Goal: Task Accomplishment & Management: Manage account settings

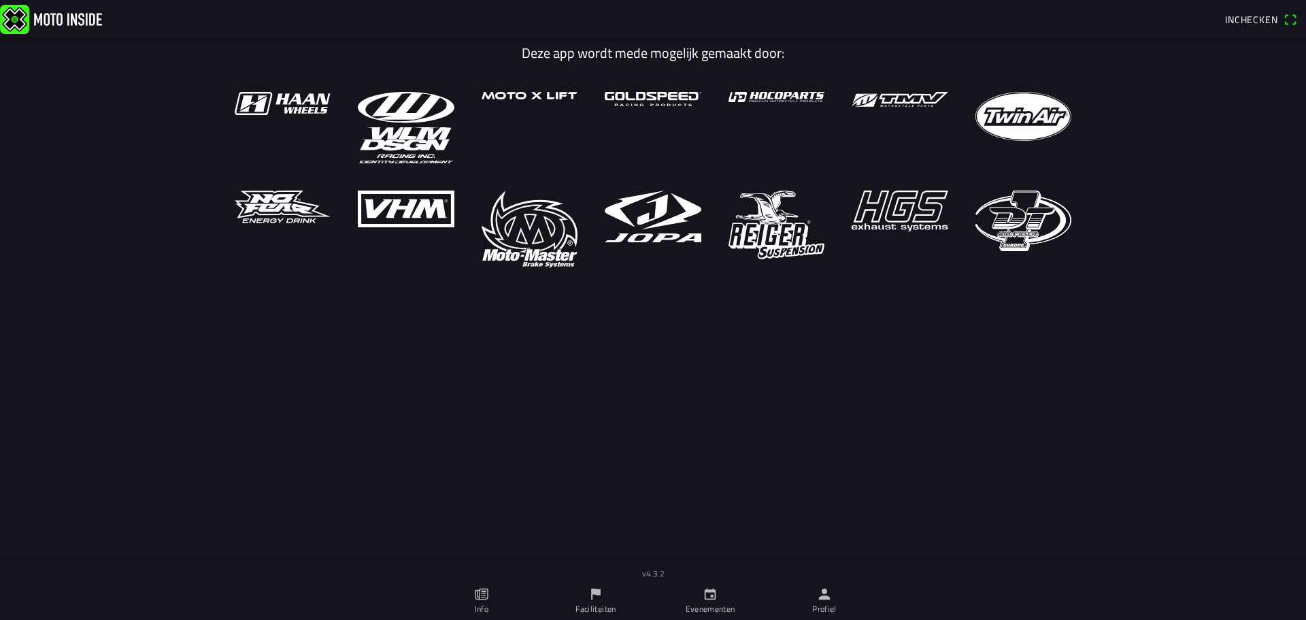
drag, startPoint x: 829, startPoint y: 425, endPoint x: 830, endPoint y: 435, distance: 10.2
click at [830, 428] on main "Deze app wordt mede mogelijk gemaakt door:" at bounding box center [653, 317] width 1306 height 558
click at [817, 607] on ion-label "Profiel" at bounding box center [824, 609] width 24 height 12
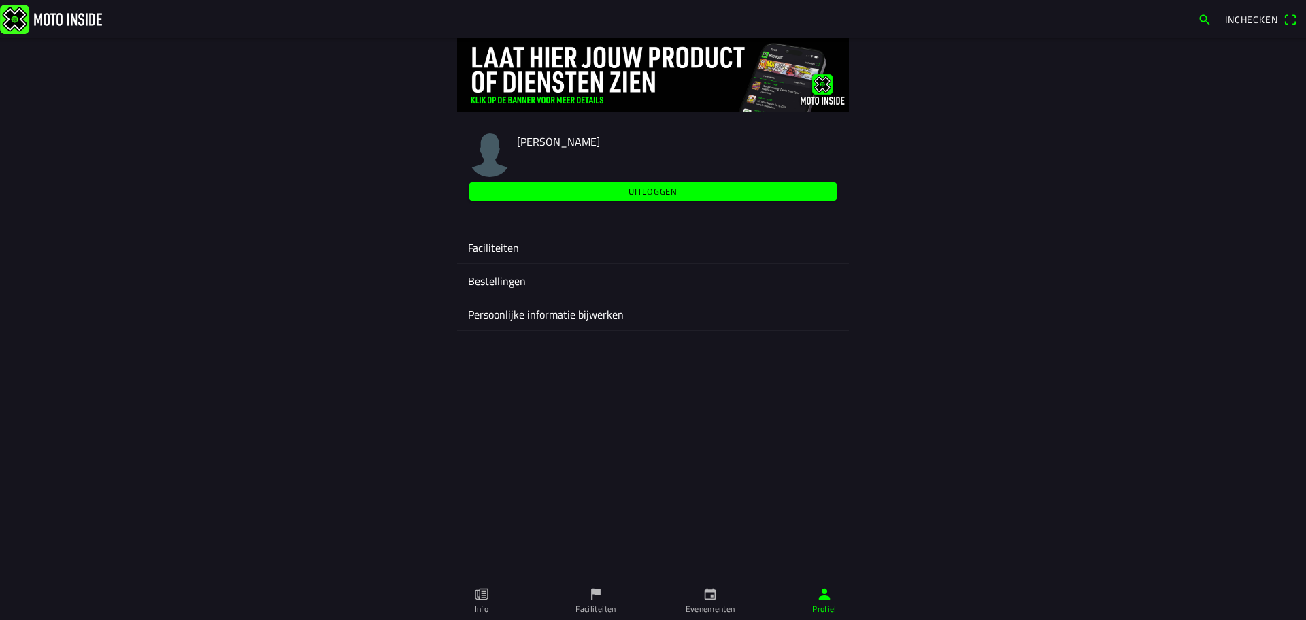
click at [498, 246] on ion-label "Faciliteiten" at bounding box center [653, 247] width 370 height 16
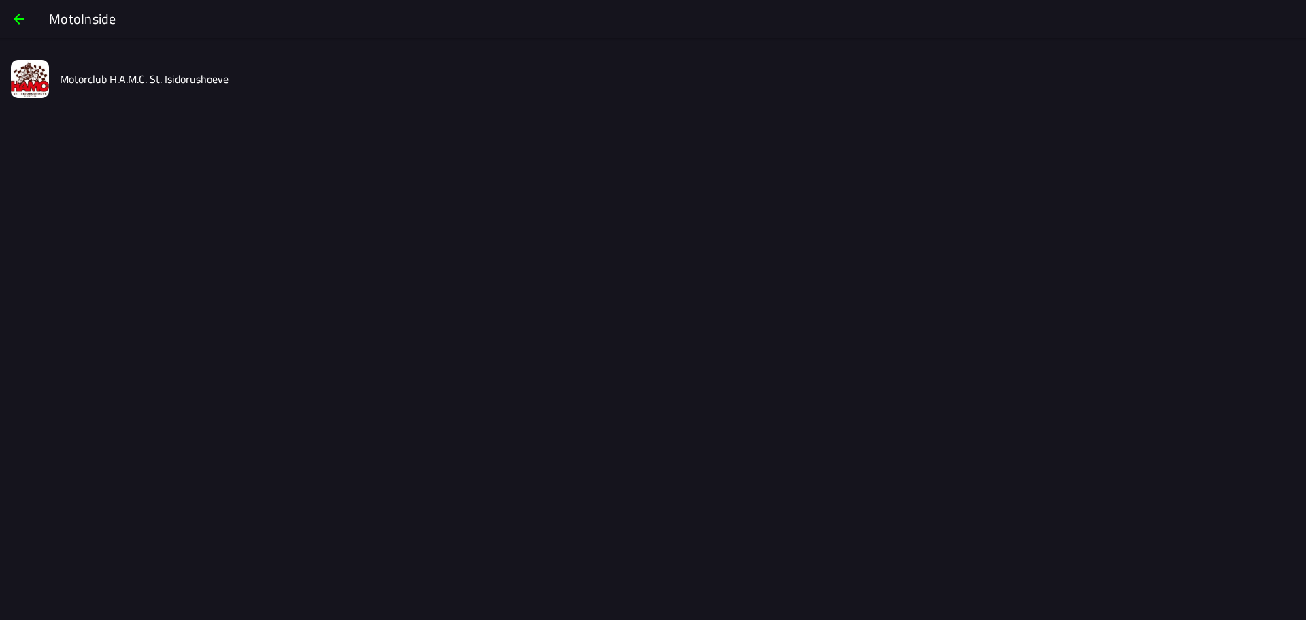
click at [0, 0] on slot "Motorclub H.A.M.C. St. Isidorushoeve" at bounding box center [0, 0] width 0 height 0
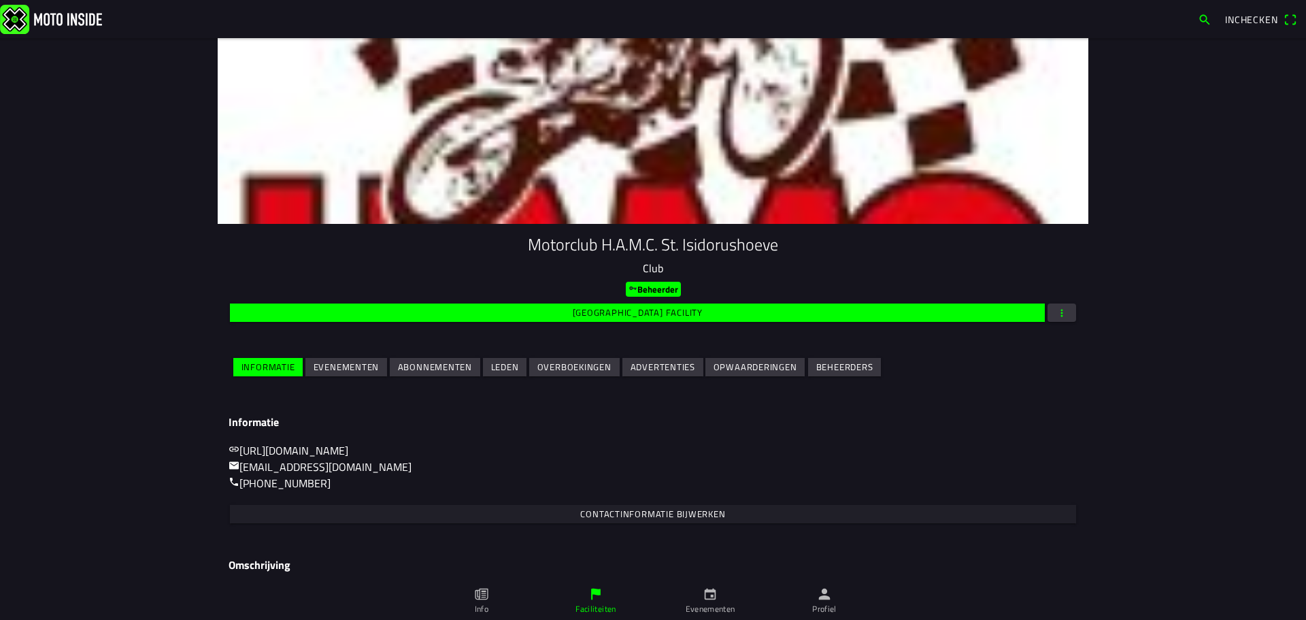
click at [0, 0] on slot "Evenementen" at bounding box center [0, 0] width 0 height 0
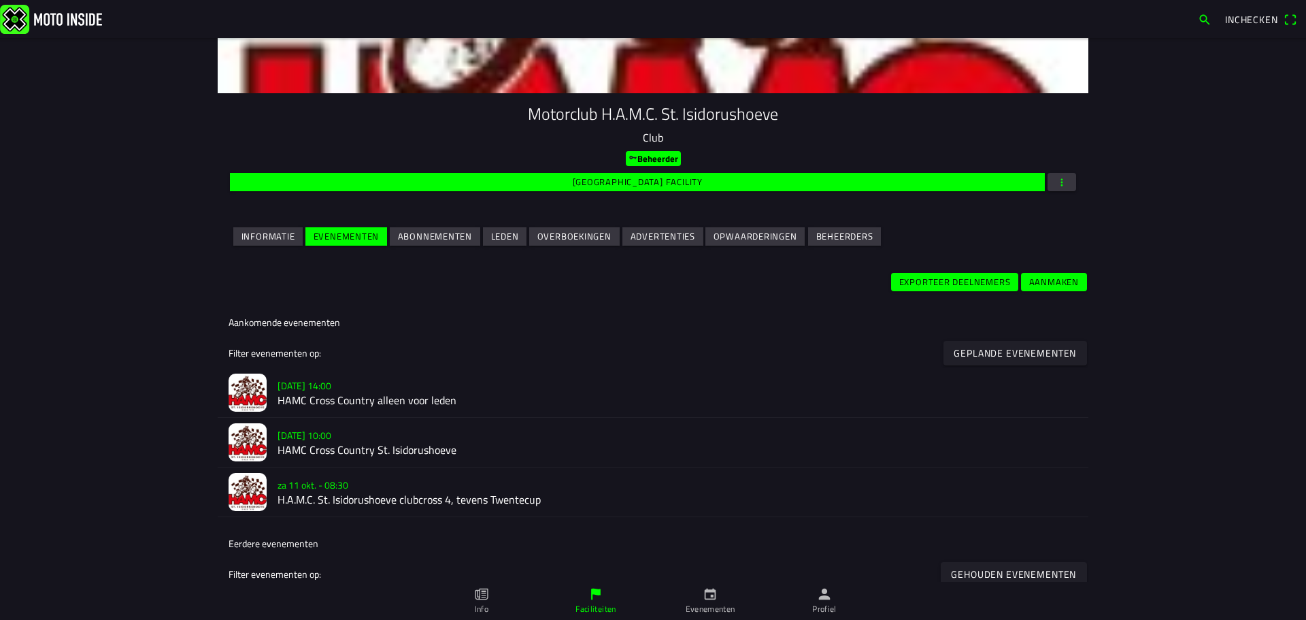
scroll to position [136, 0]
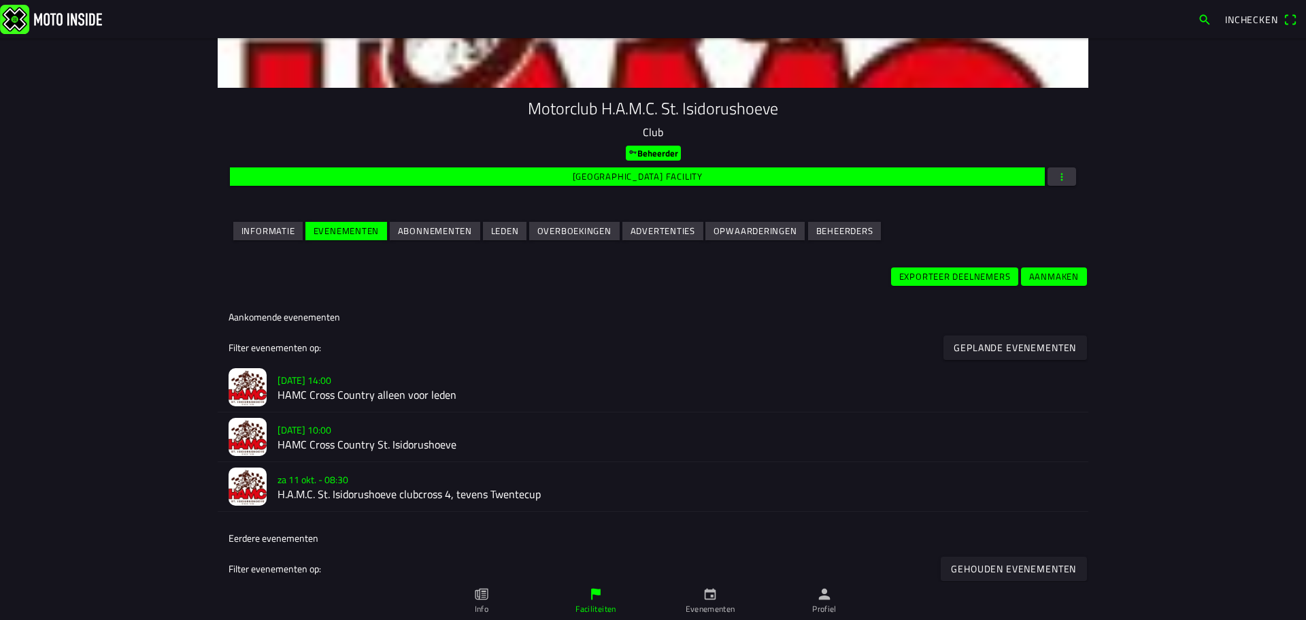
click at [461, 388] on h2 "HAMC Cross Country alleen voor leden" at bounding box center [677, 394] width 800 height 13
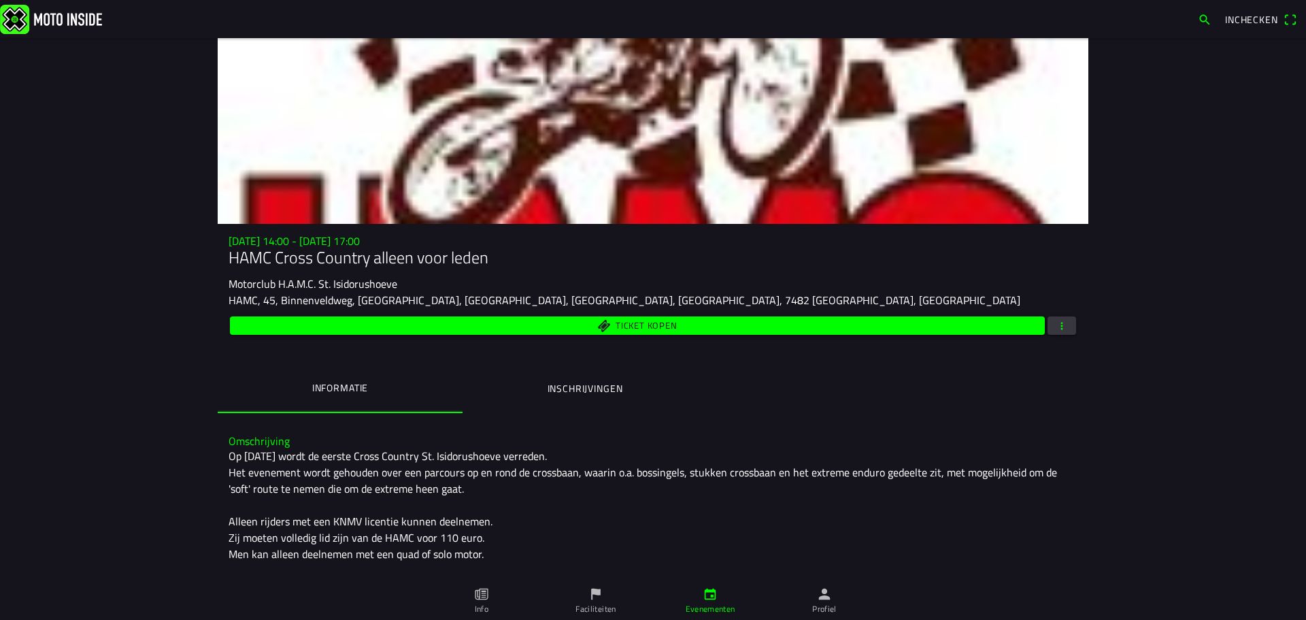
click at [1060, 323] on span "button" at bounding box center [1061, 325] width 12 height 18
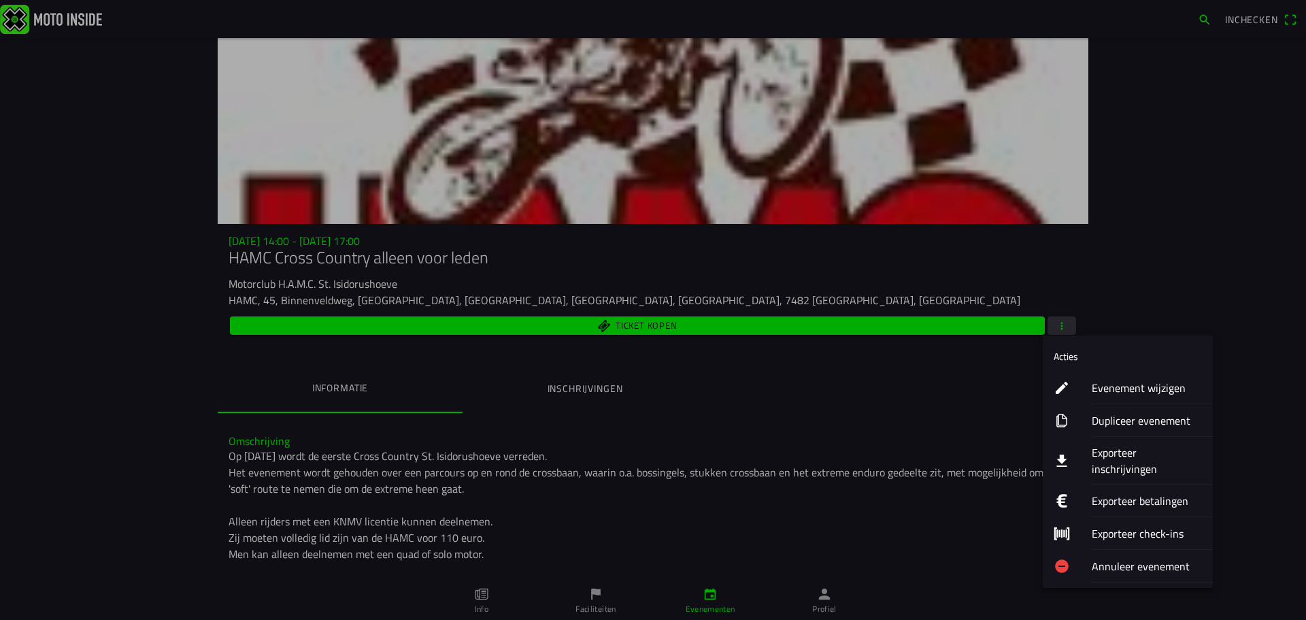
click at [1122, 387] on ion-label "Evenement wijzigen" at bounding box center [1147, 387] width 110 height 16
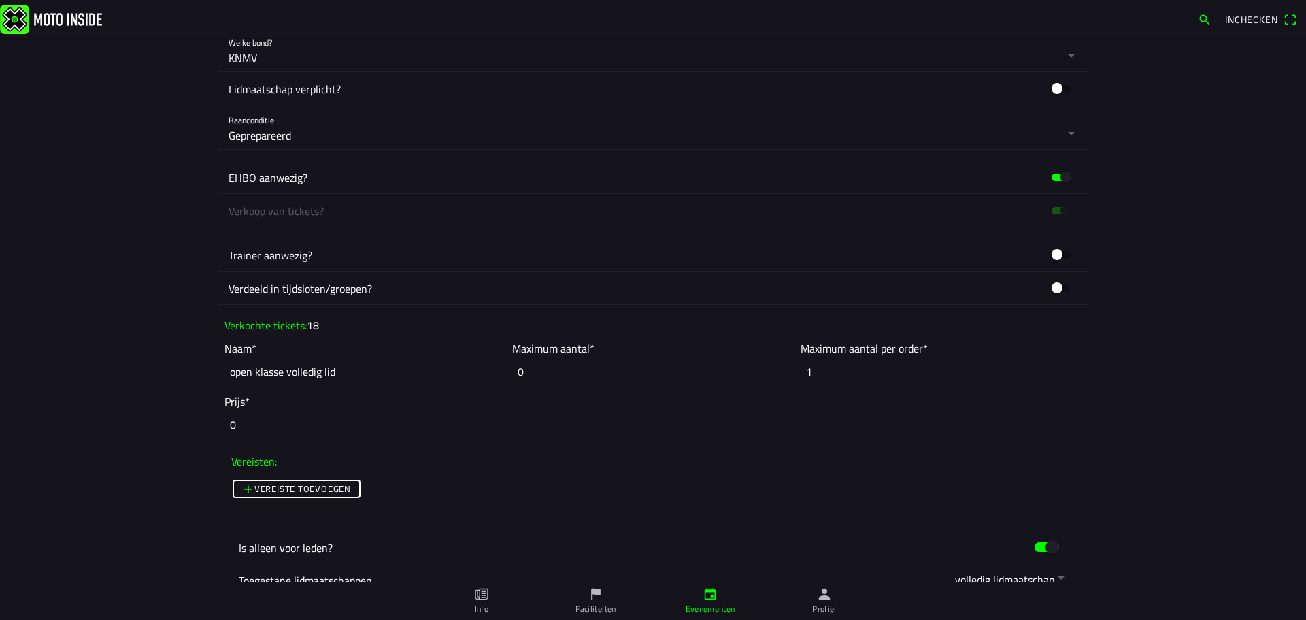
scroll to position [884, 0]
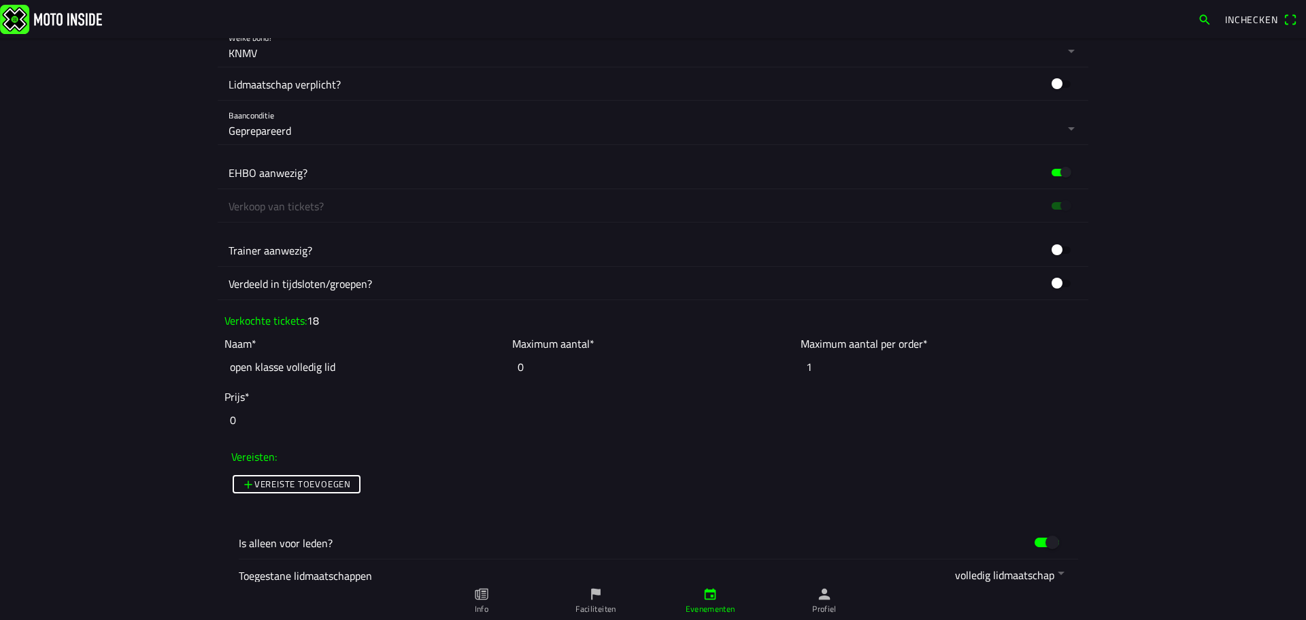
click at [613, 258] on div "Trainer aanwezig?" at bounding box center [653, 249] width 849 height 33
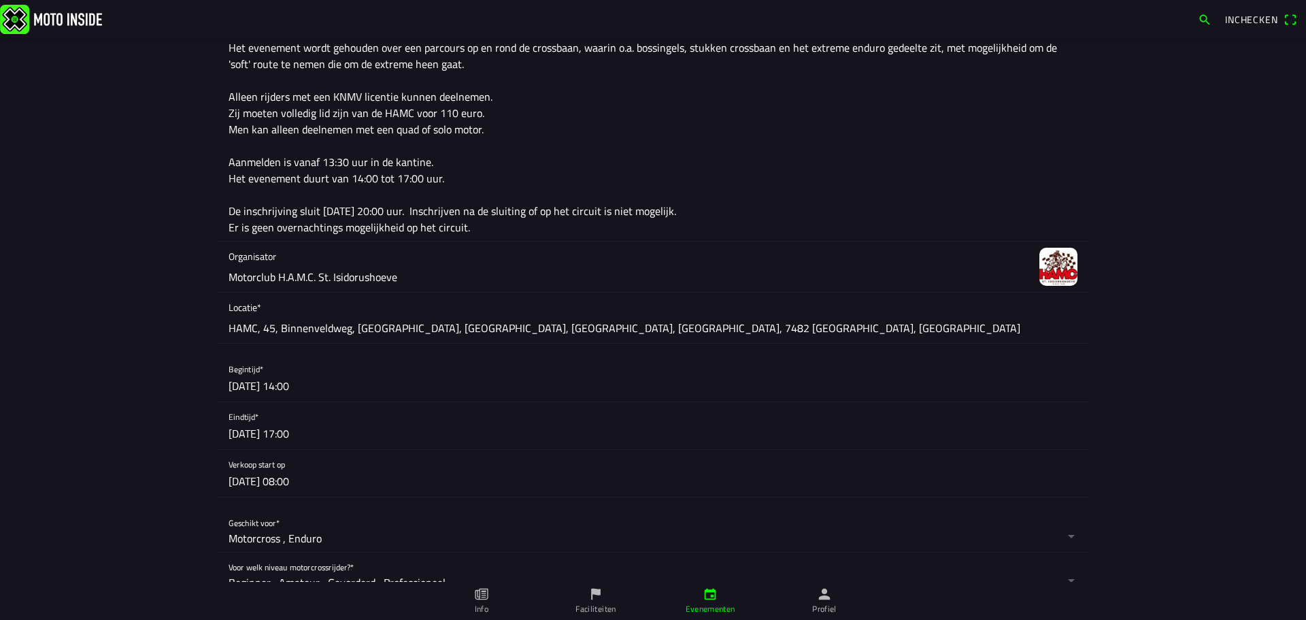
scroll to position [0, 0]
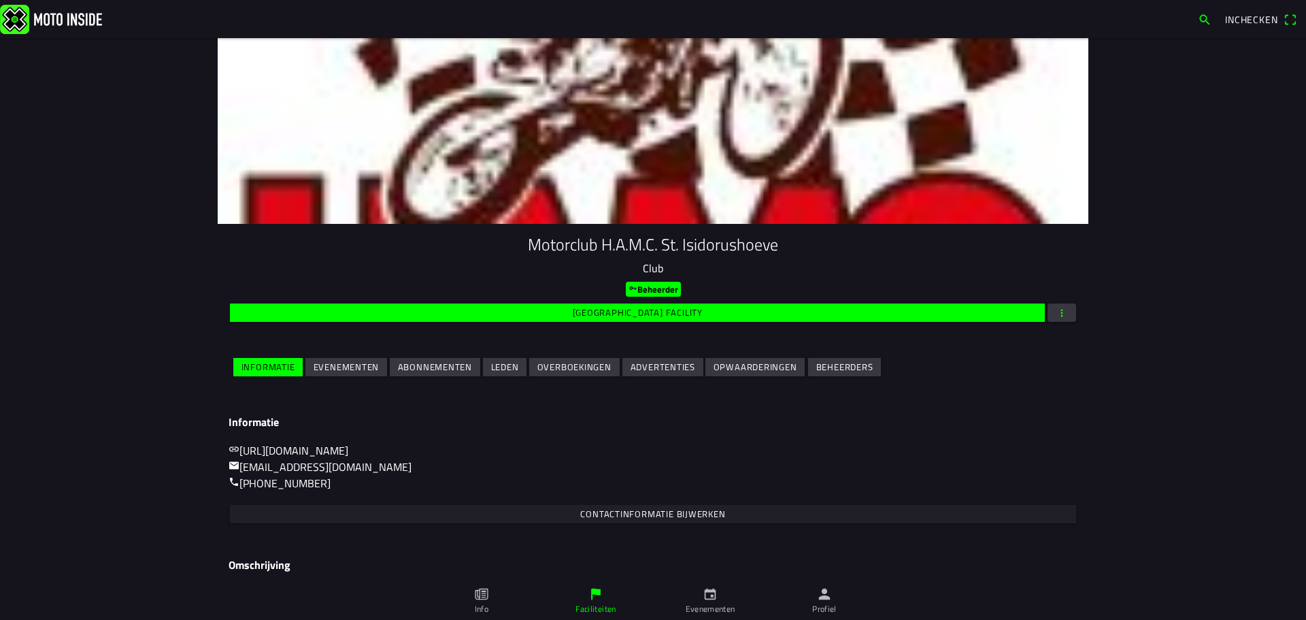
click at [0, 0] on slot "Evenementen" at bounding box center [0, 0] width 0 height 0
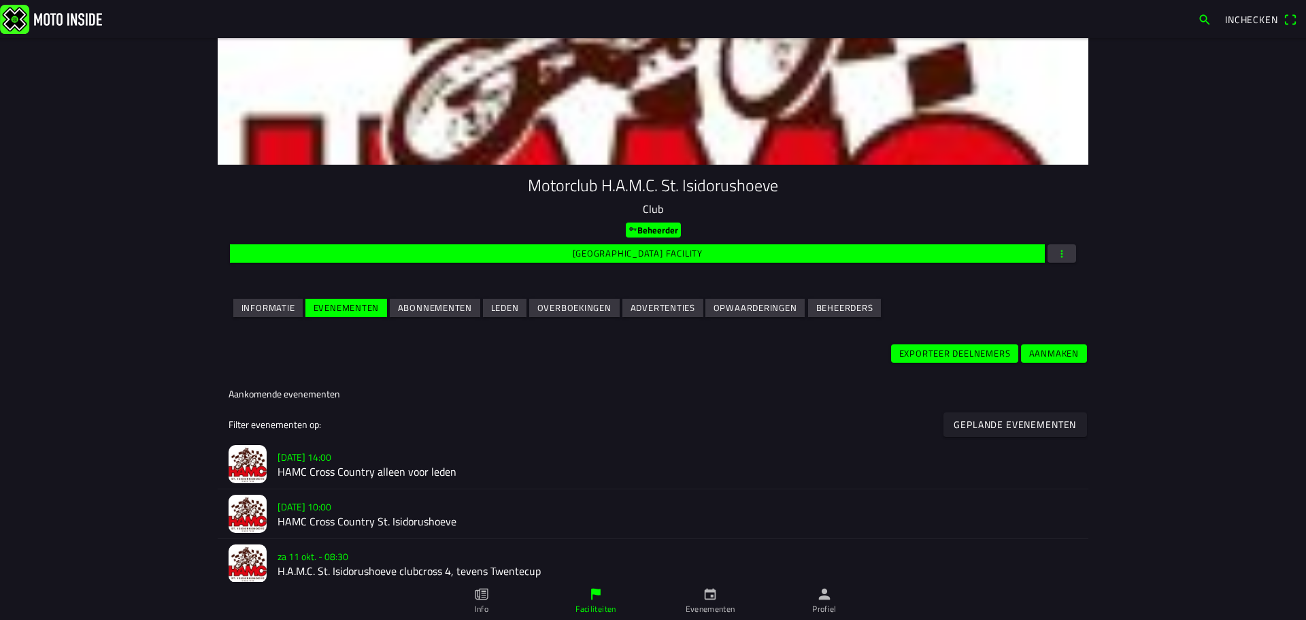
scroll to position [204, 0]
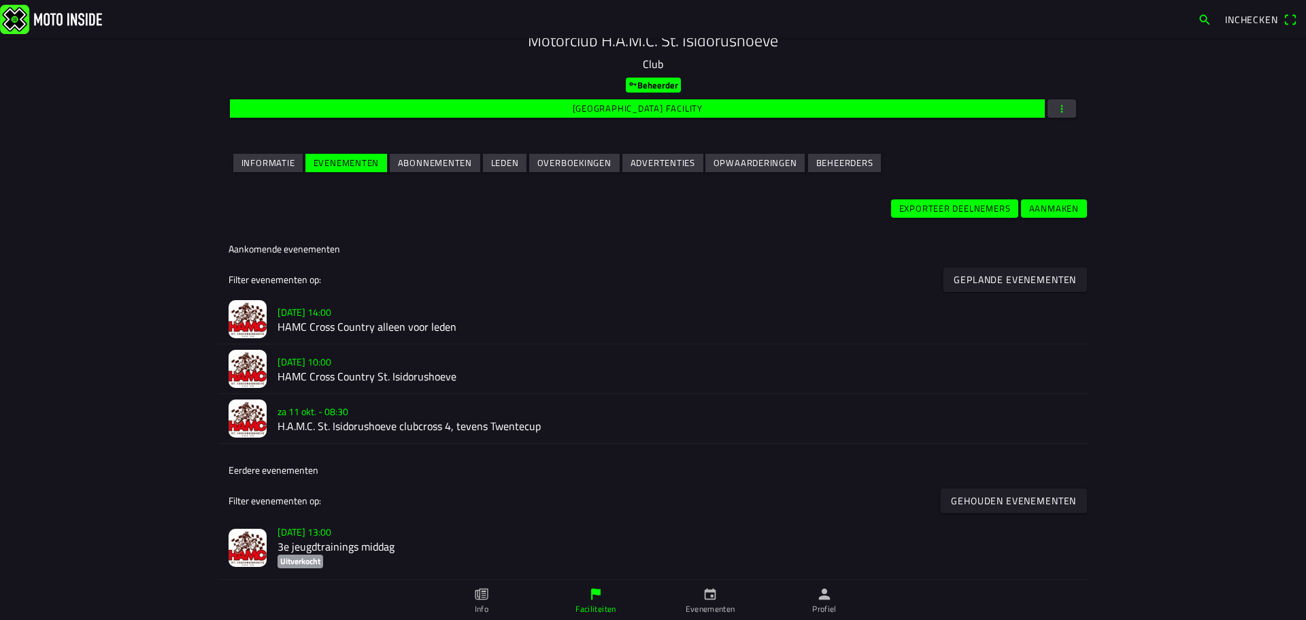
click at [333, 370] on h2 "HAMC Cross Country St. Isidorushoeve" at bounding box center [677, 376] width 800 height 13
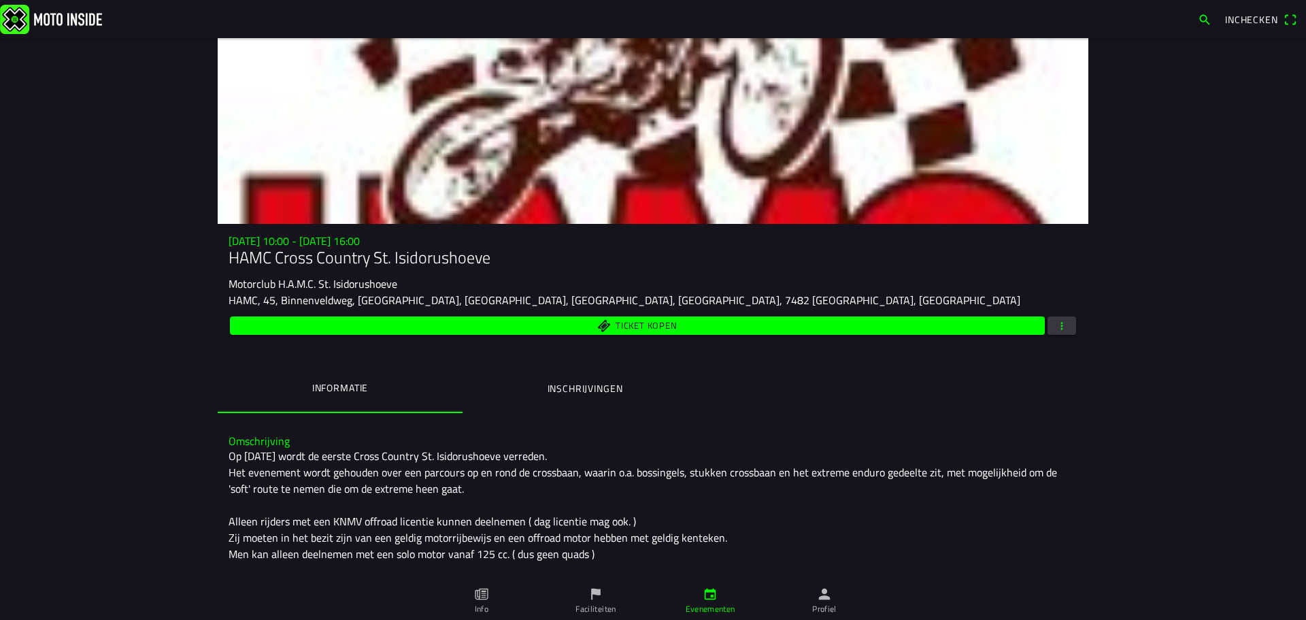
click at [1057, 324] on span "button" at bounding box center [1061, 325] width 12 height 18
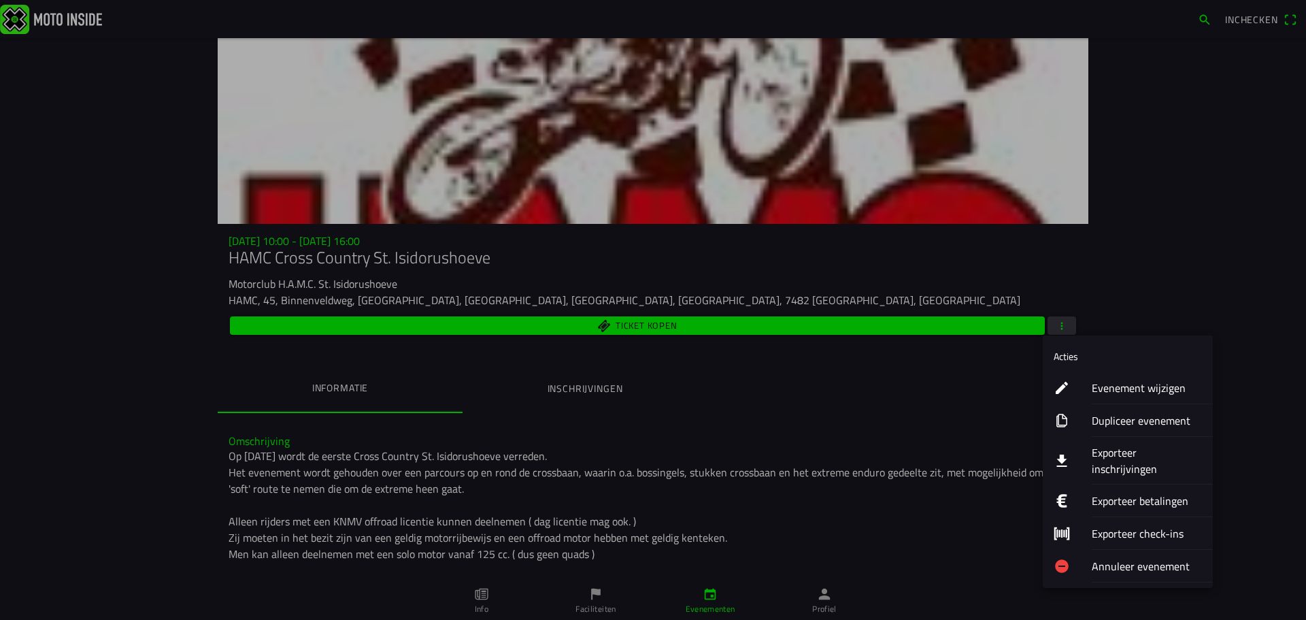
click at [1111, 386] on ion-label "Evenement wijzigen" at bounding box center [1147, 387] width 110 height 16
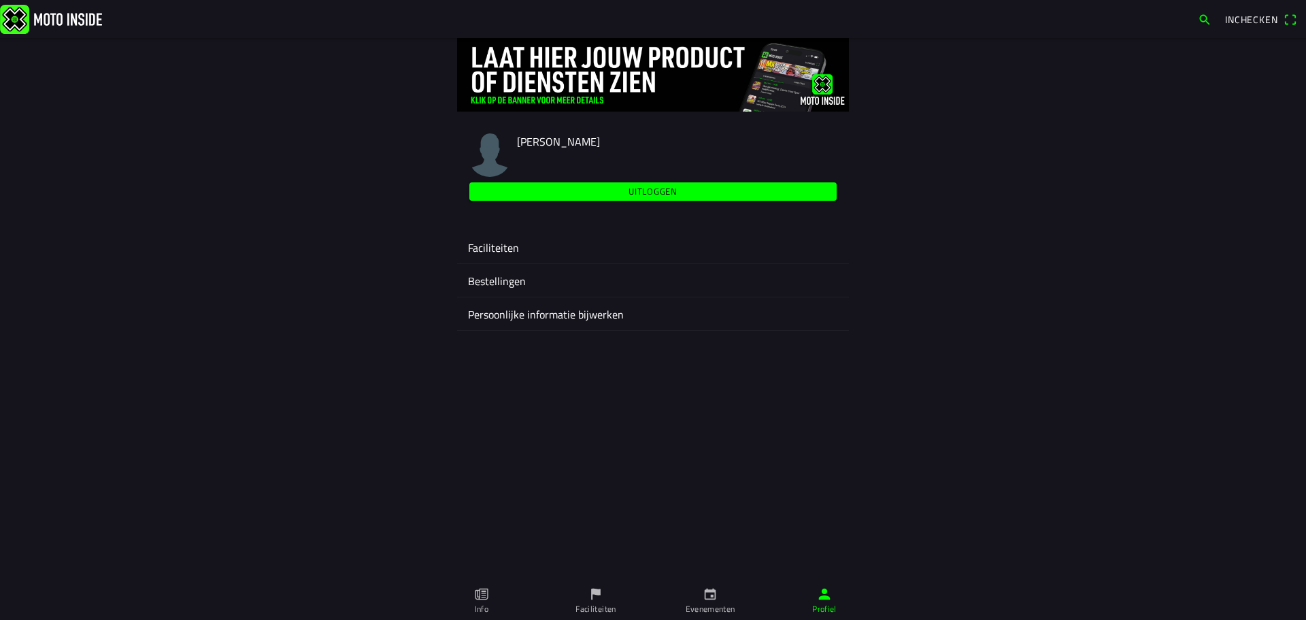
drag, startPoint x: 988, startPoint y: 307, endPoint x: 1004, endPoint y: 292, distance: 22.1
click at [1004, 292] on div "[PERSON_NAME] Uitloggen Faciliteiten Bestellingen Persoonlijke informatie bijwe…" at bounding box center [653, 187] width 870 height 298
